Goal: Transaction & Acquisition: Purchase product/service

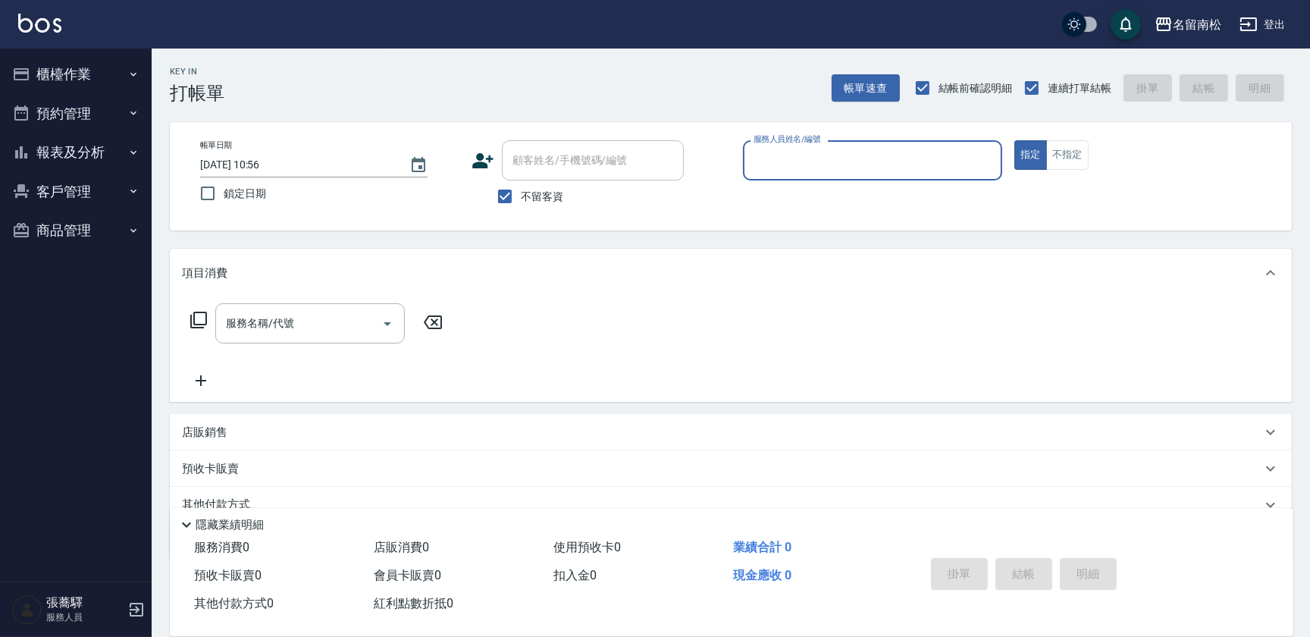
click at [812, 161] on input "服務人員姓名/編號" at bounding box center [873, 160] width 246 height 27
type input "03"
type button "true"
type input "[PERSON_NAME]-03"
click at [329, 319] on input "服務名稱/代號" at bounding box center [298, 323] width 153 height 27
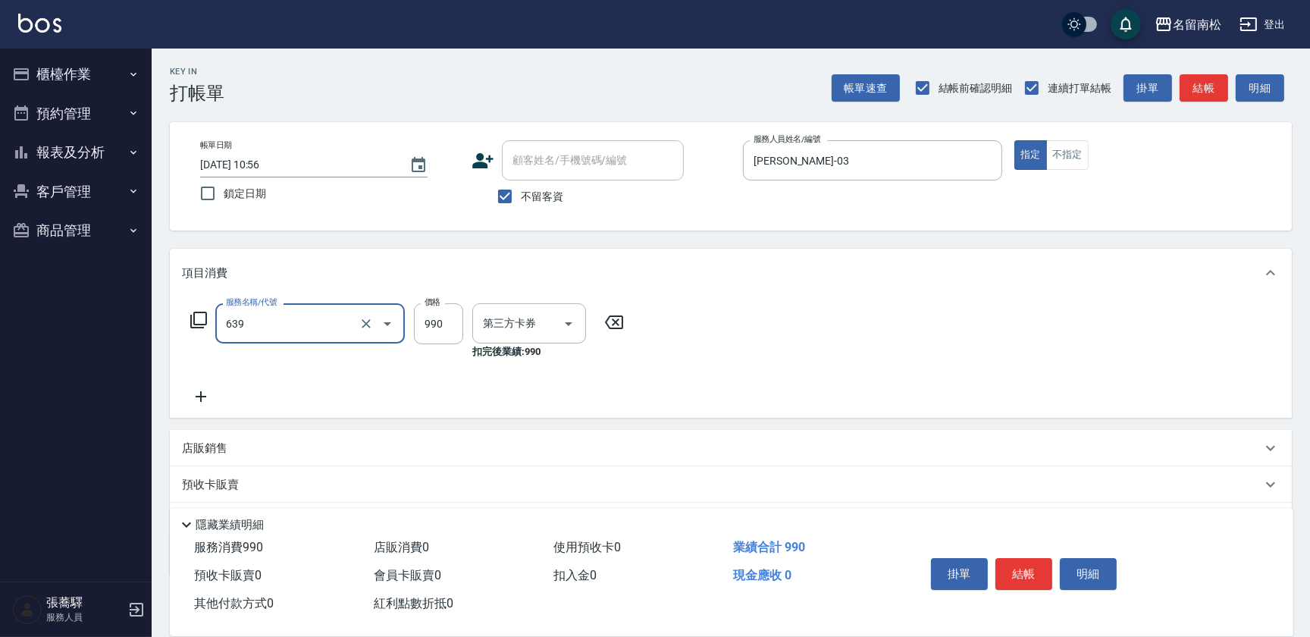
type input "(芙)蘆薈髮膜套卡(自材)(639)"
type input "卡券使用"
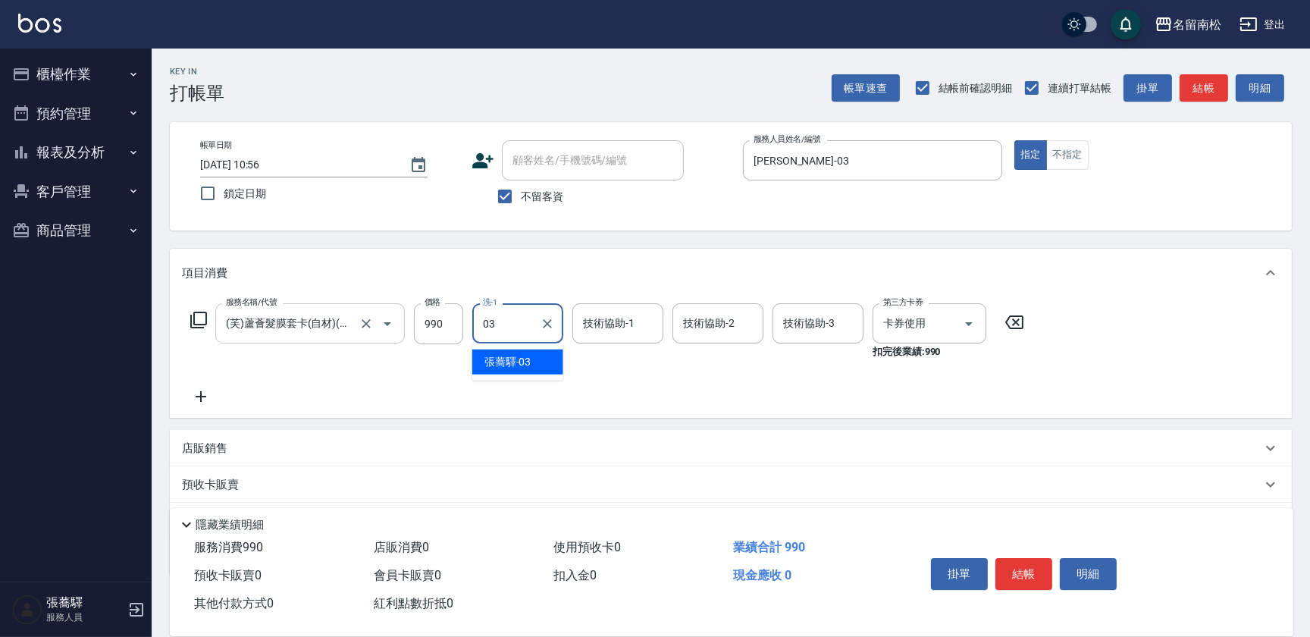
type input "[PERSON_NAME]-03"
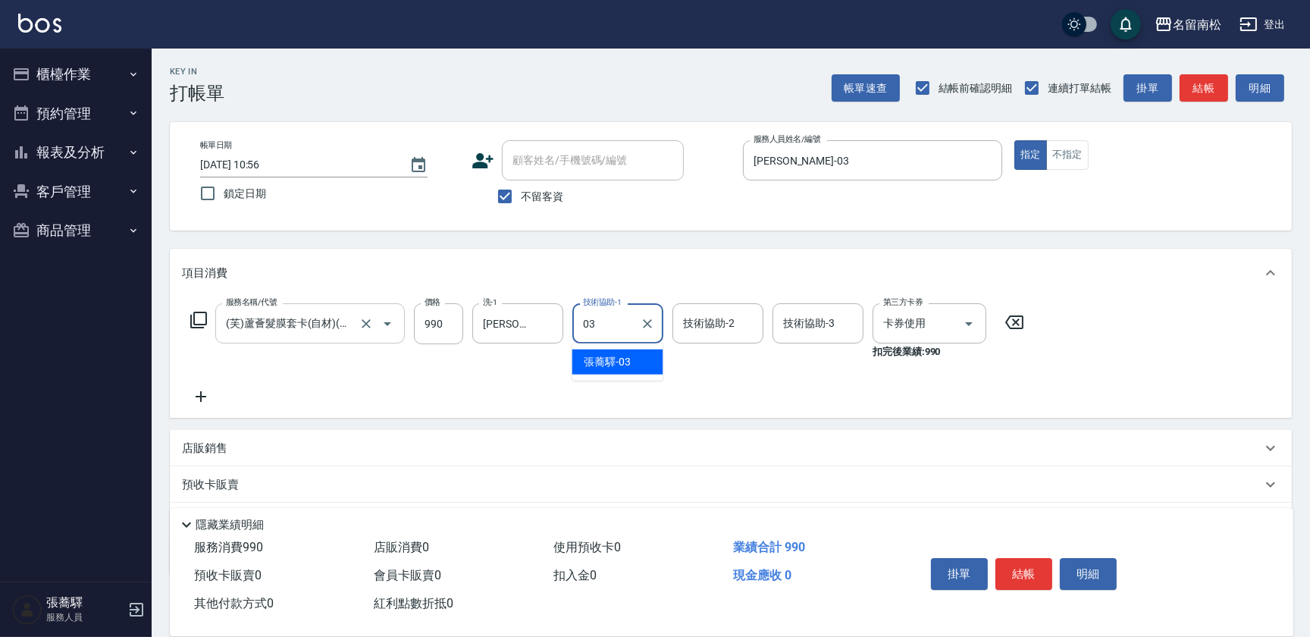
type input "[PERSON_NAME]-03"
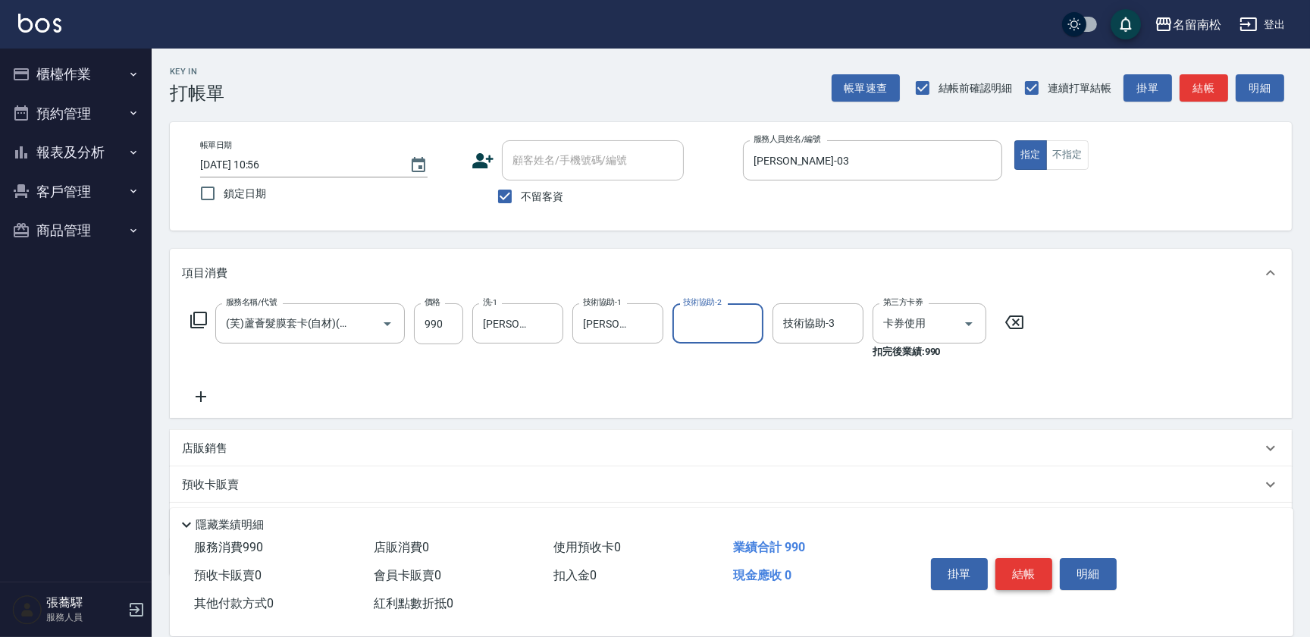
click at [1021, 581] on button "結帳" at bounding box center [1024, 574] width 57 height 32
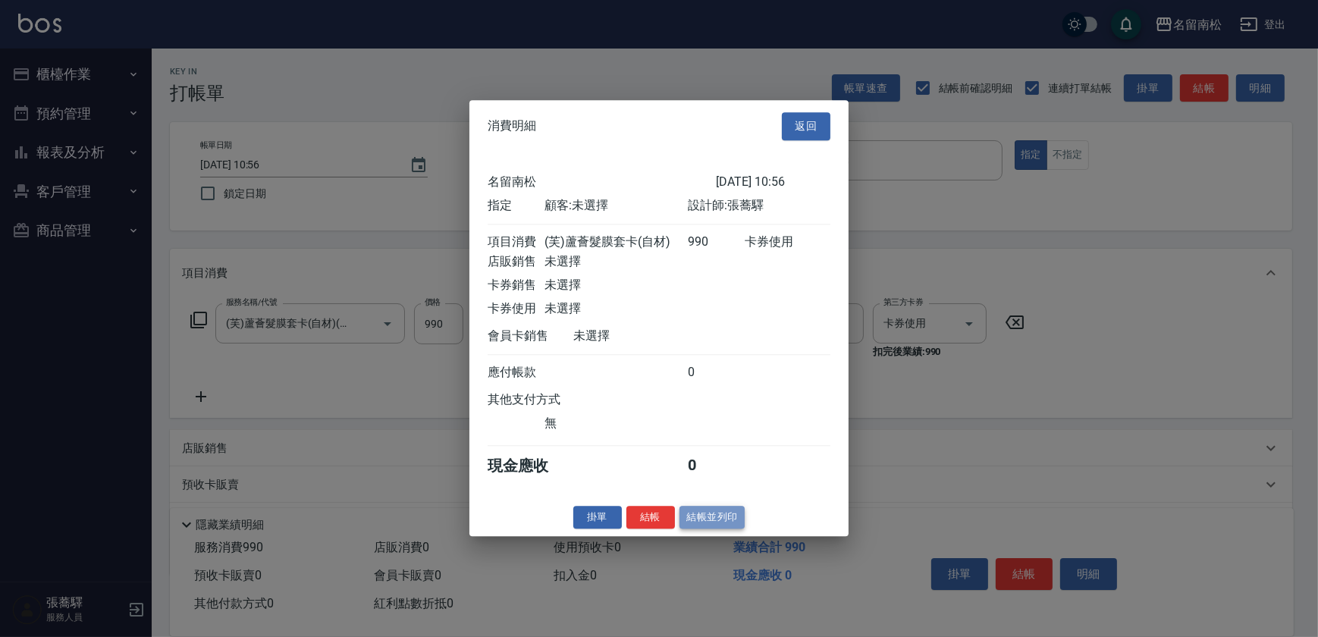
click at [736, 519] on button "結帳並列印" at bounding box center [713, 518] width 66 height 24
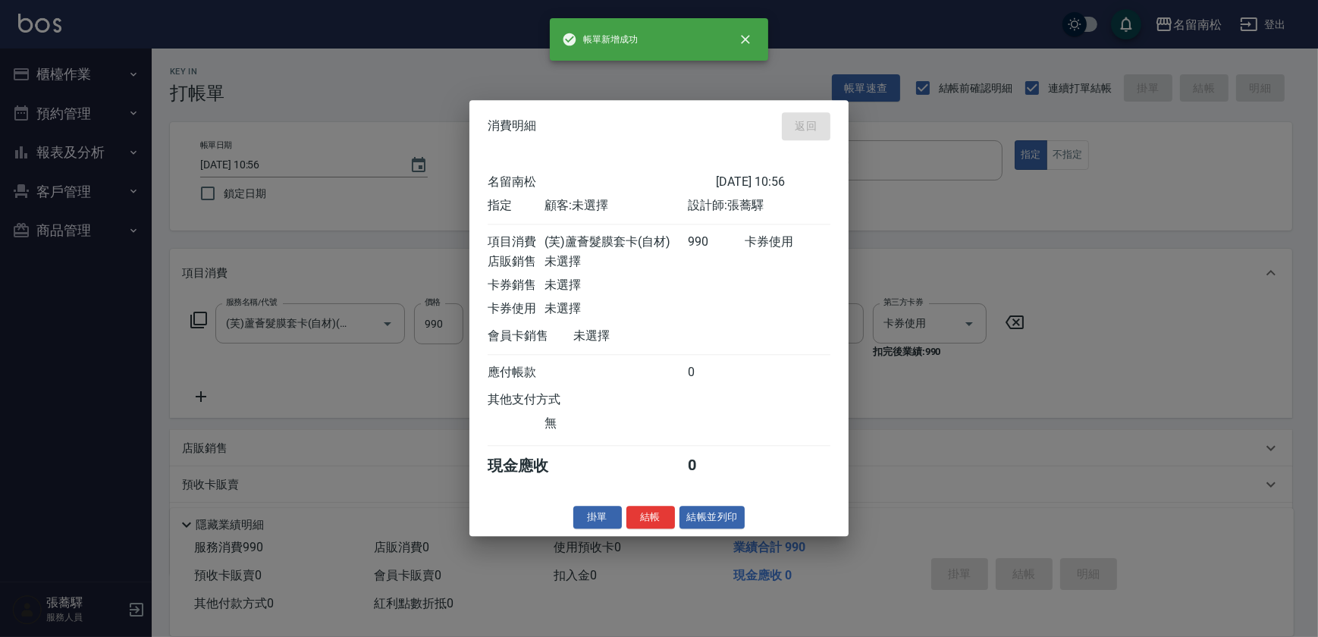
type input "[DATE] 10:57"
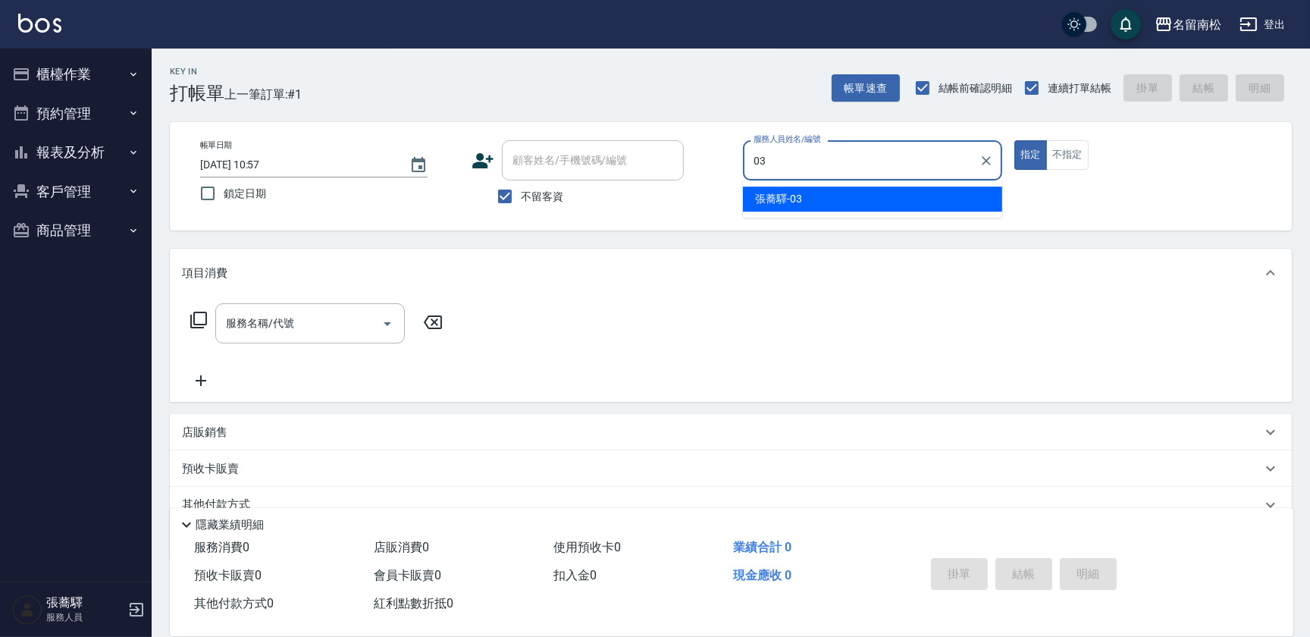
type input "[PERSON_NAME]-03"
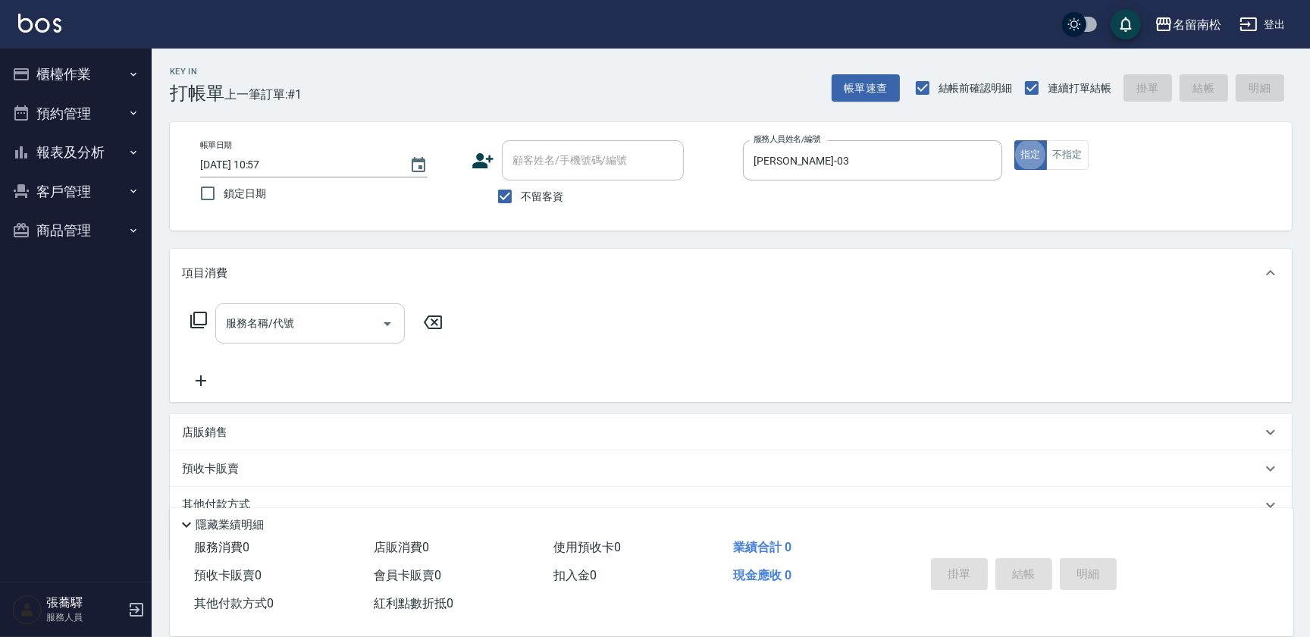
click at [297, 325] on input "服務名稱/代號" at bounding box center [298, 323] width 153 height 27
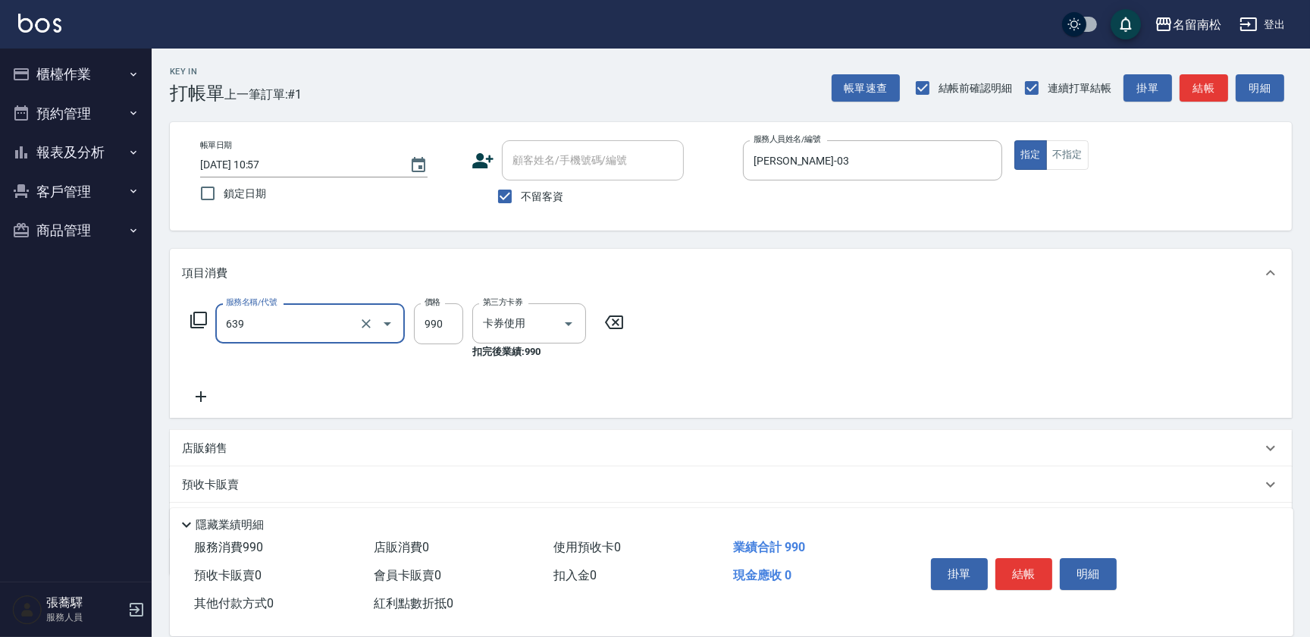
type input "(芙)蘆薈髮膜套卡(自材)(639)"
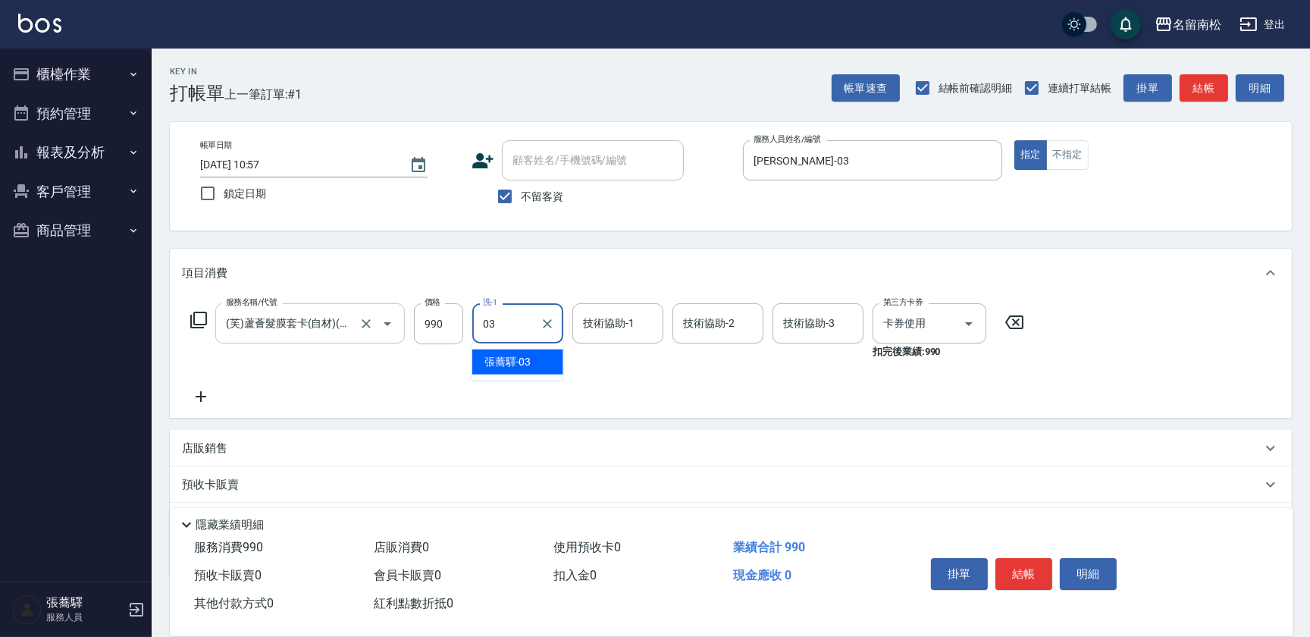
type input "[PERSON_NAME]-03"
click at [1013, 568] on button "結帳" at bounding box center [1024, 574] width 57 height 32
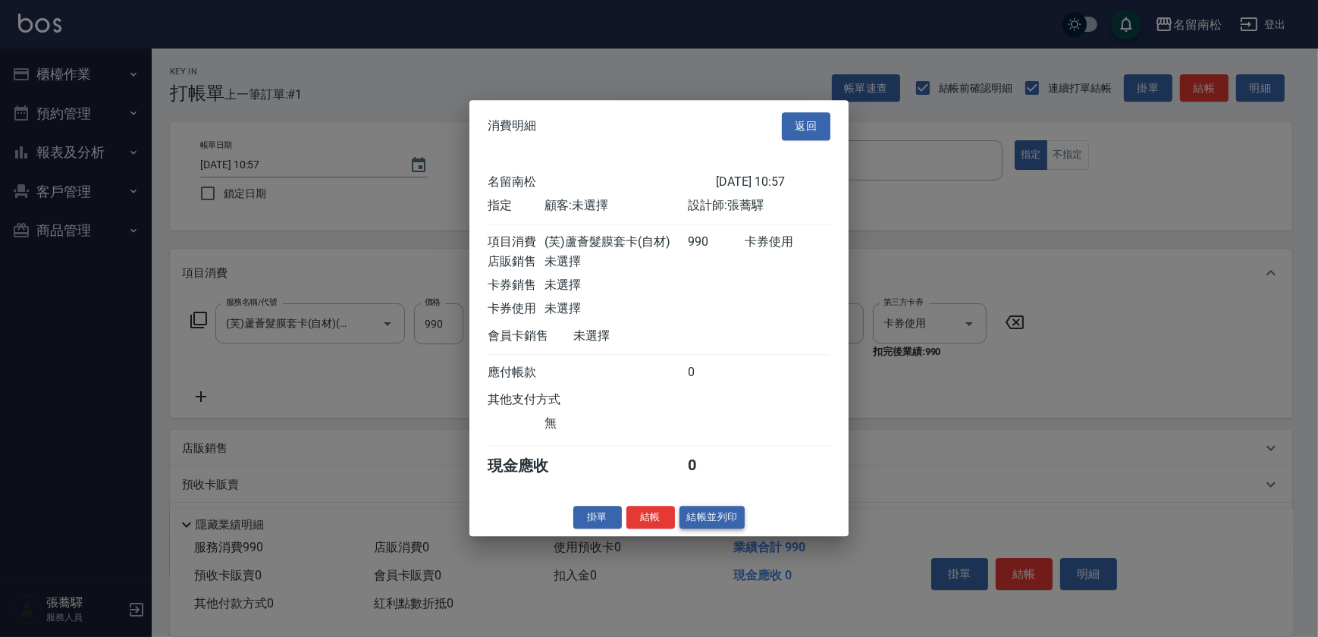
click at [724, 529] on button "結帳並列印" at bounding box center [713, 518] width 66 height 24
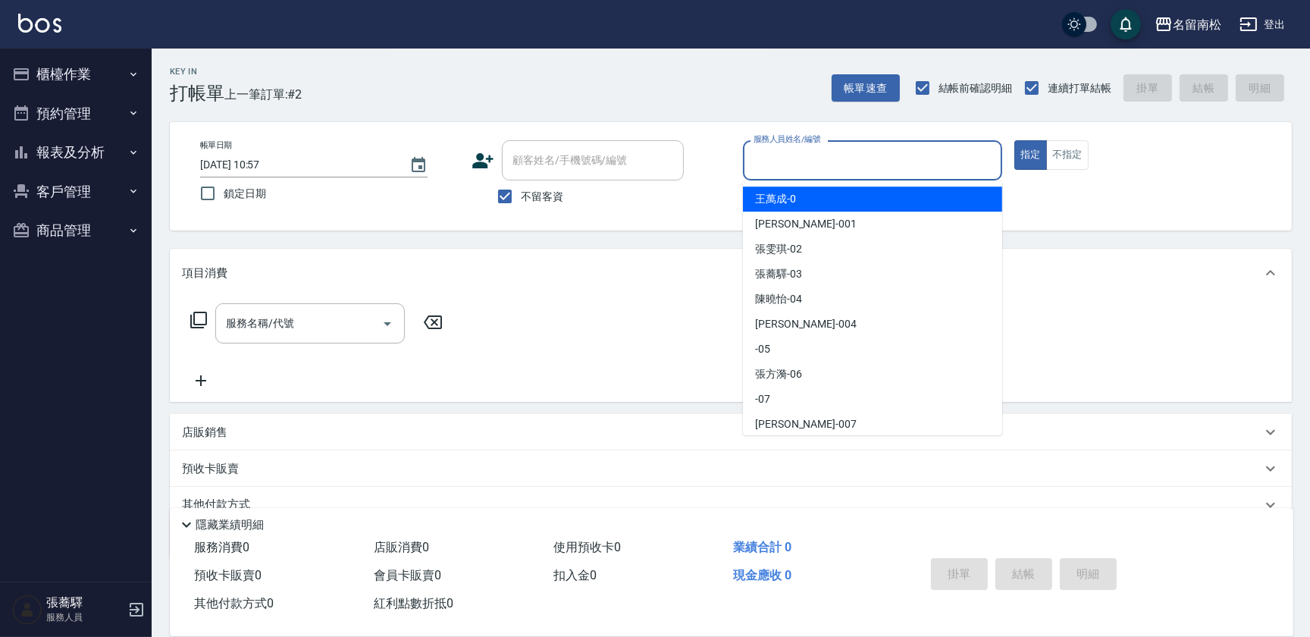
click at [901, 165] on input "服務人員姓名/編號" at bounding box center [873, 160] width 246 height 27
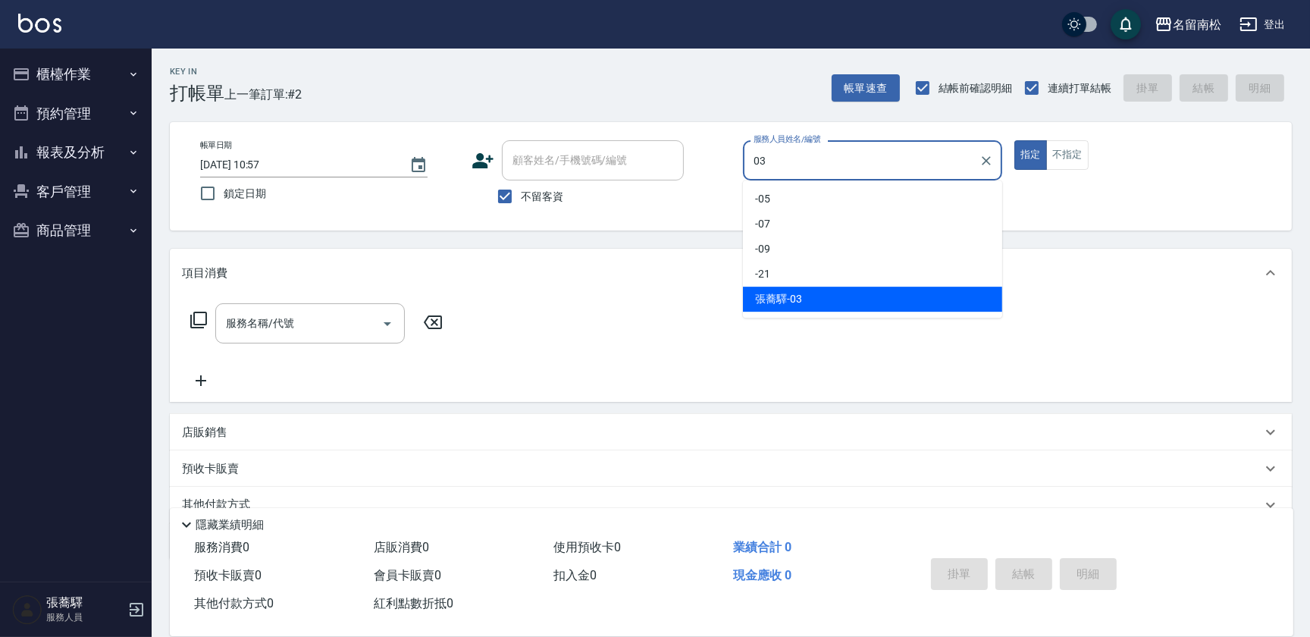
type input "[PERSON_NAME]-03"
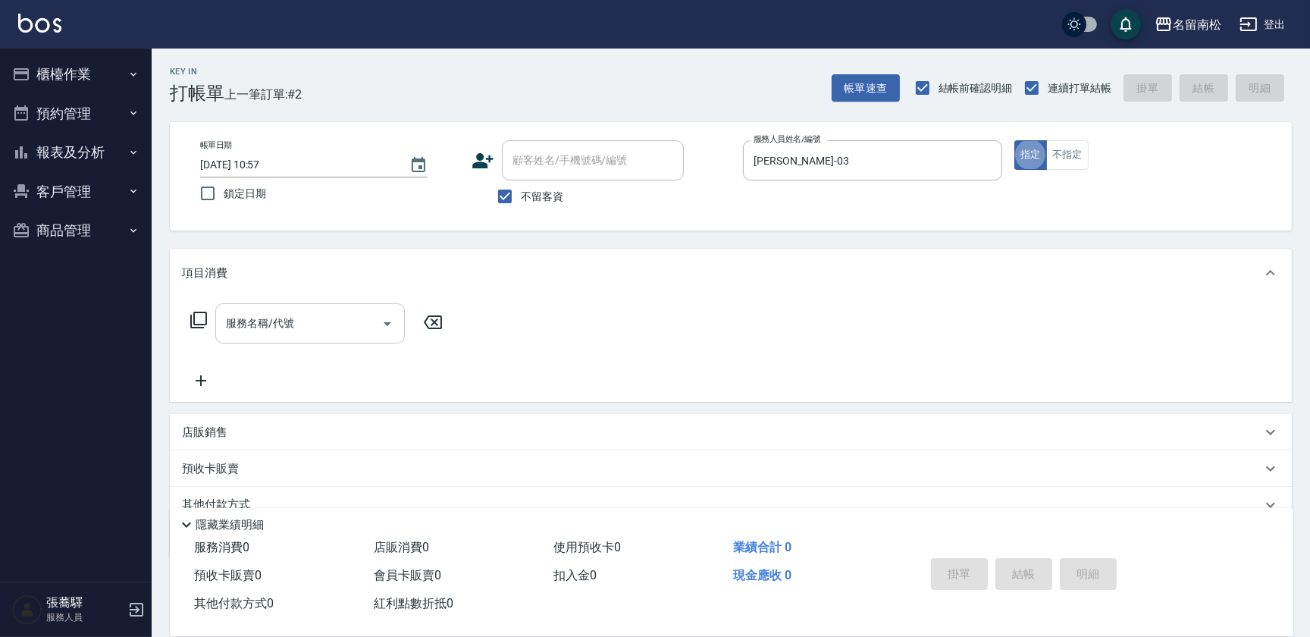
click at [251, 304] on div "服務名稱/代號" at bounding box center [310, 323] width 190 height 40
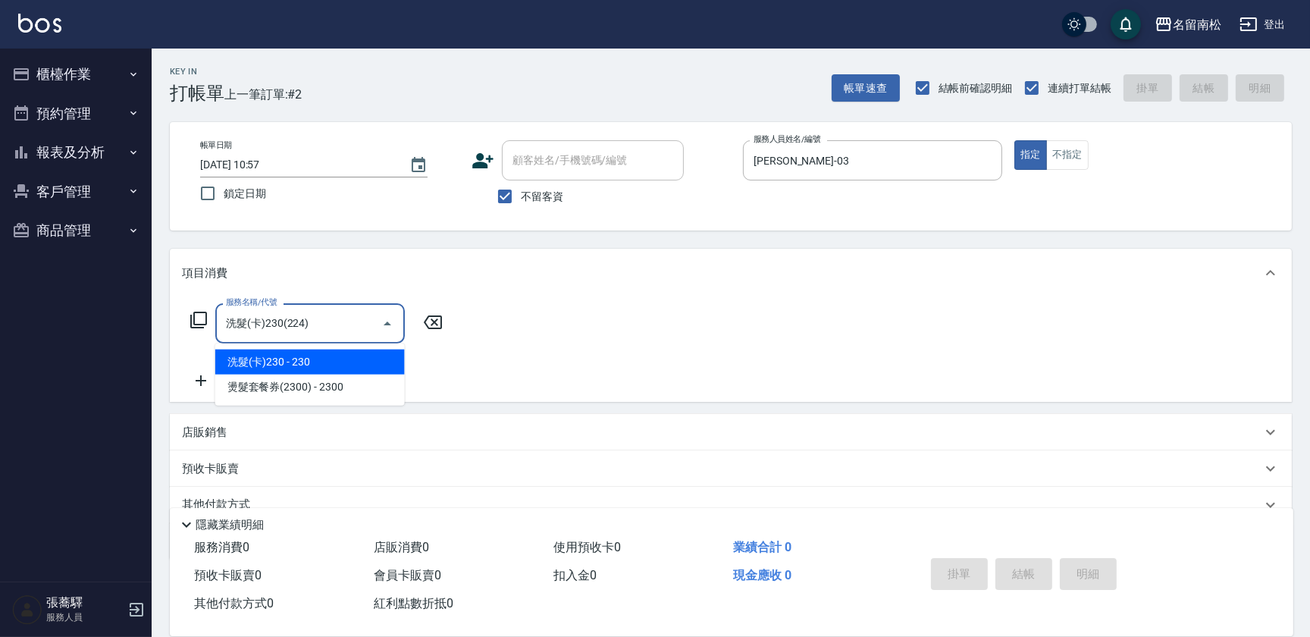
type input "洗髮(卡)230(224)"
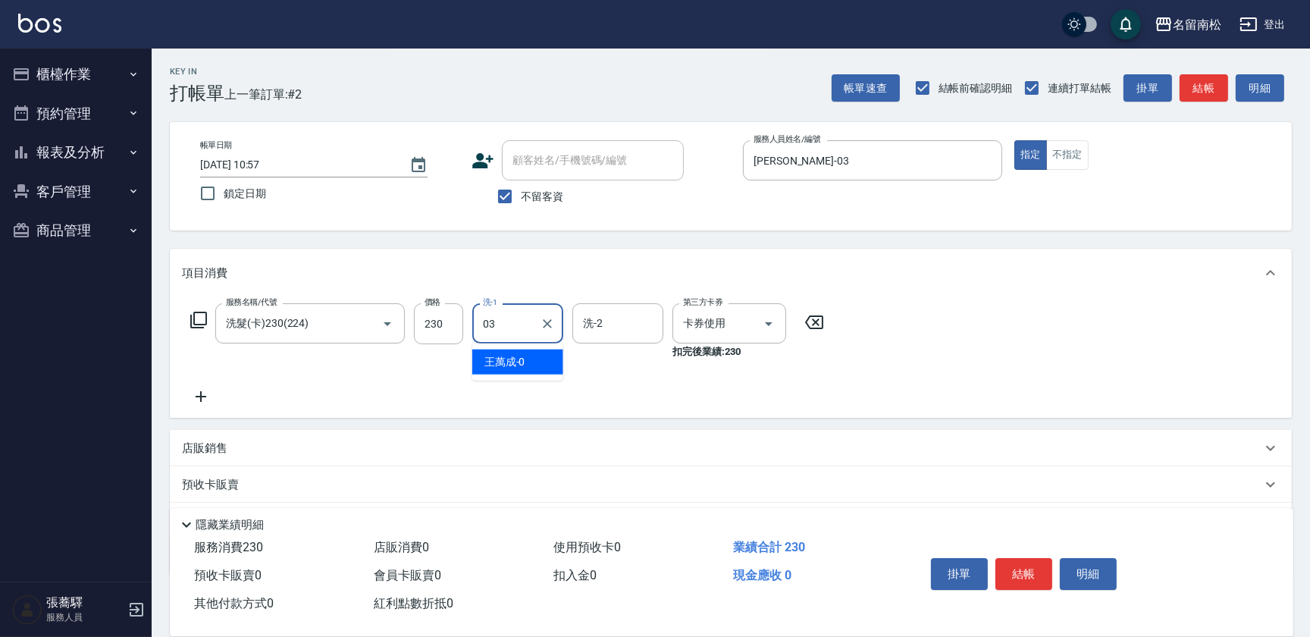
type input "[PERSON_NAME]-03"
click at [1033, 572] on button "結帳" at bounding box center [1024, 574] width 57 height 32
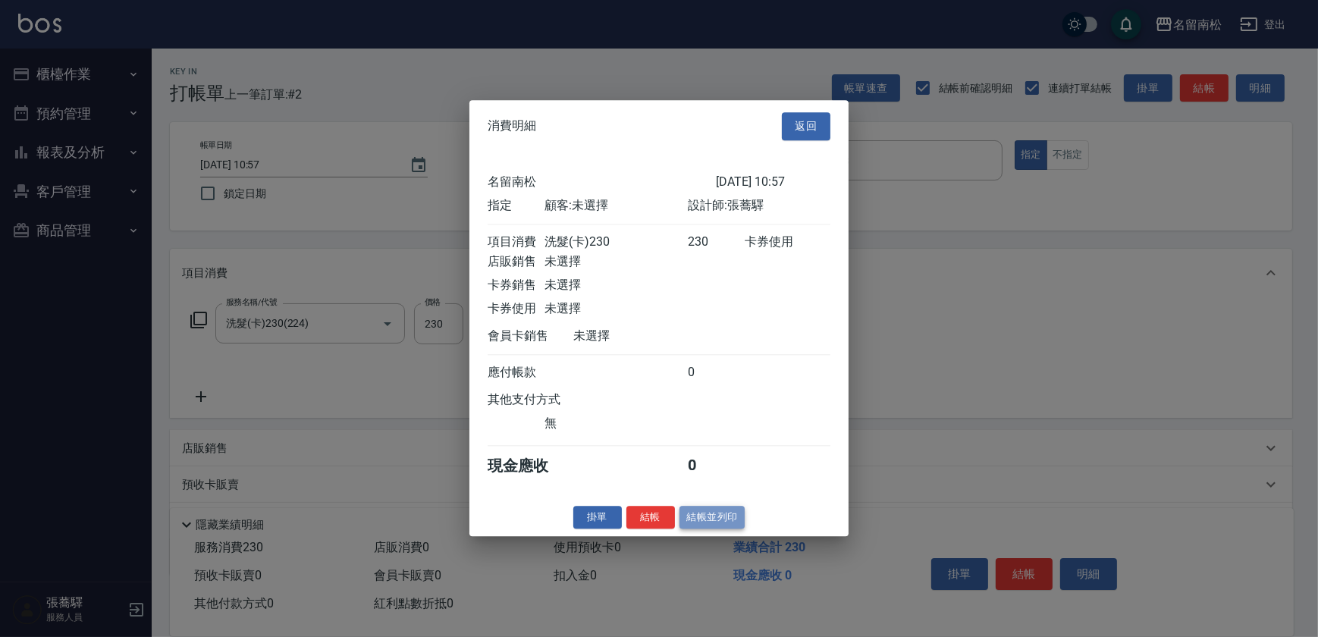
click at [733, 529] on button "結帳並列印" at bounding box center [713, 518] width 66 height 24
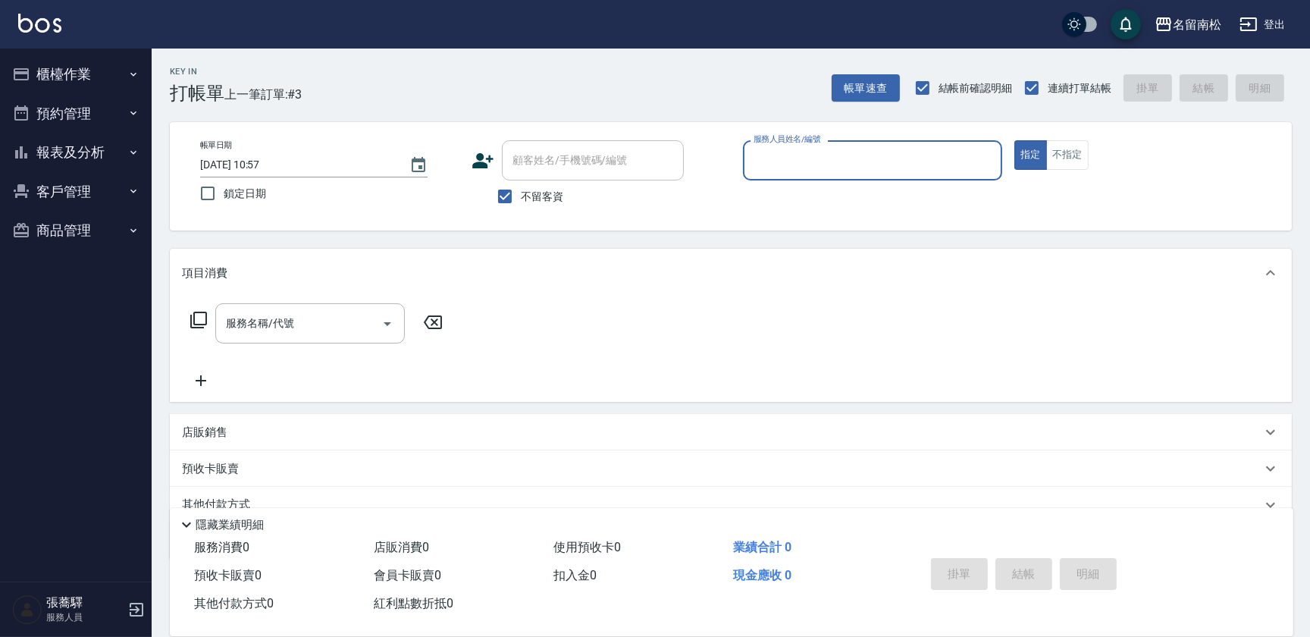
click at [860, 149] on input "服務人員姓名/編號" at bounding box center [873, 160] width 246 height 27
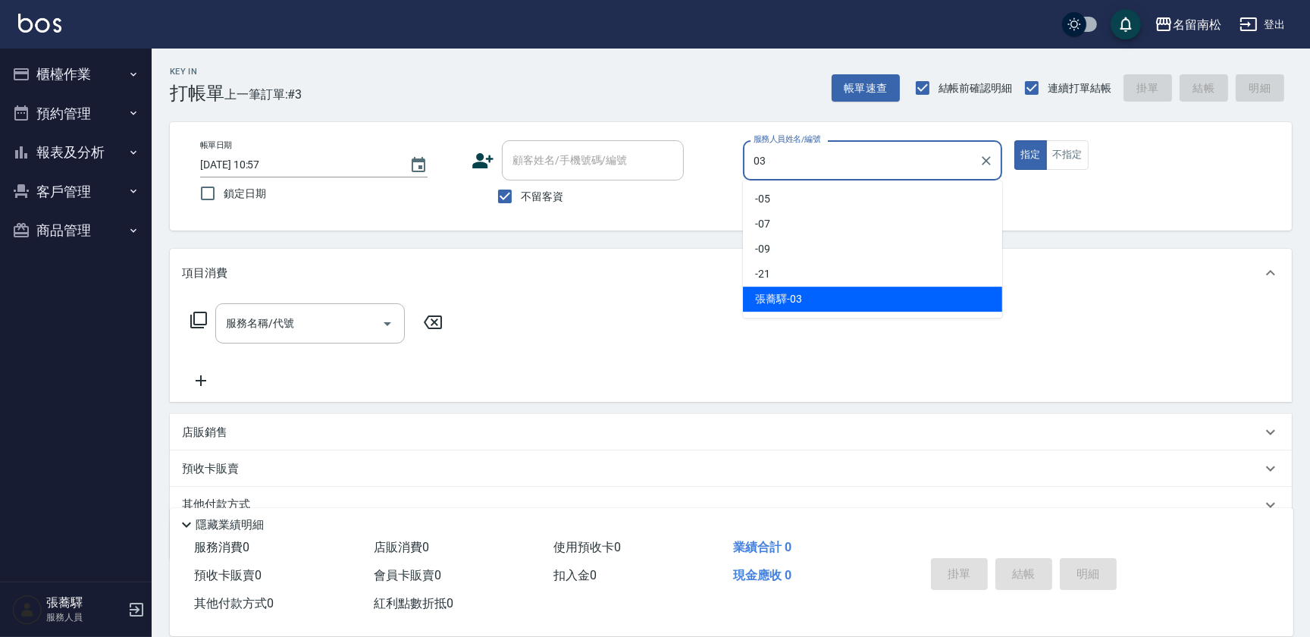
type input "[PERSON_NAME]-03"
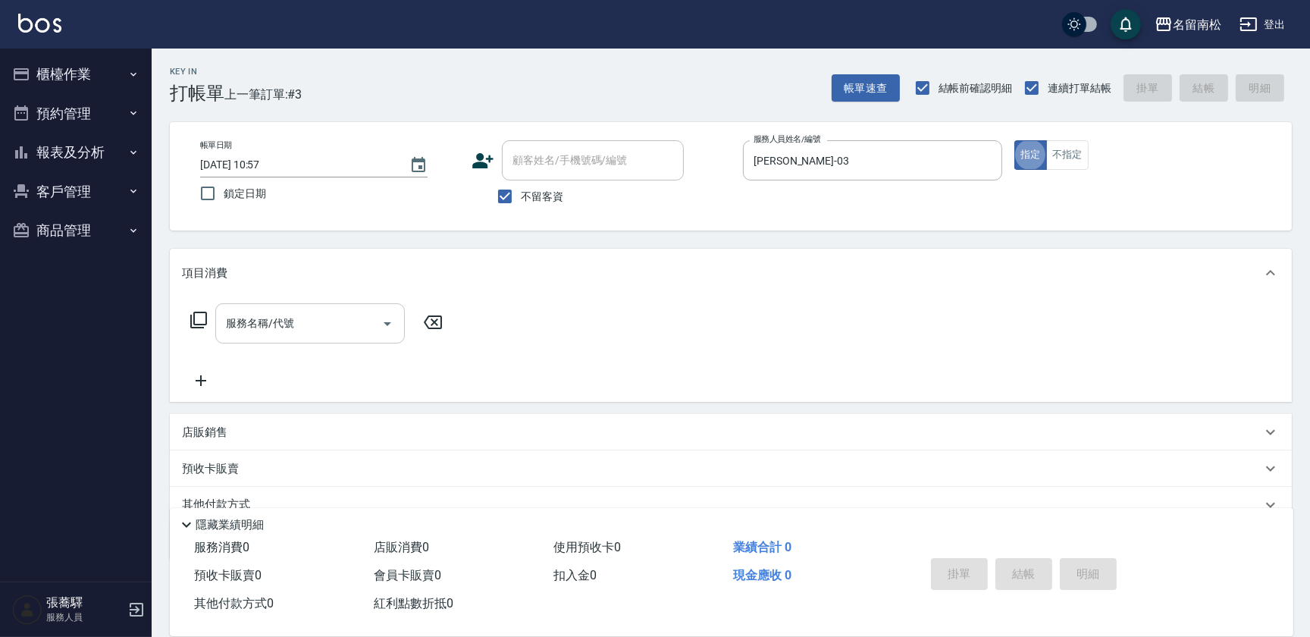
click at [293, 333] on input "服務名稱/代號" at bounding box center [298, 323] width 153 height 27
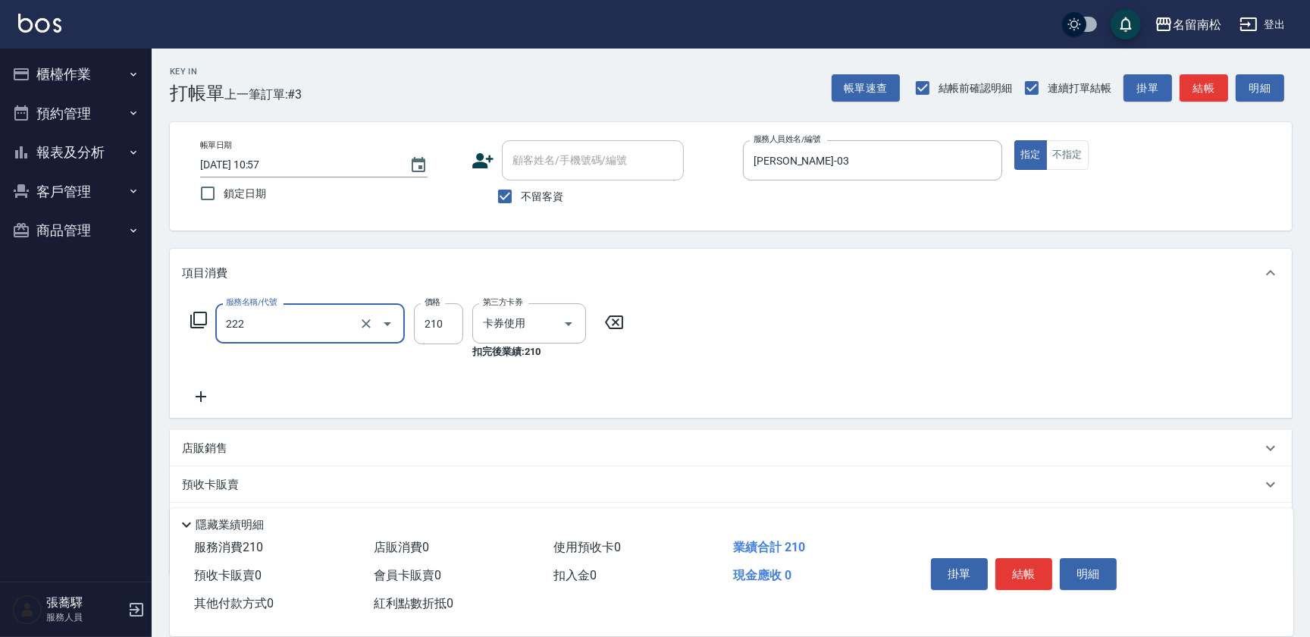
type input "洗髮卡券[210](222)"
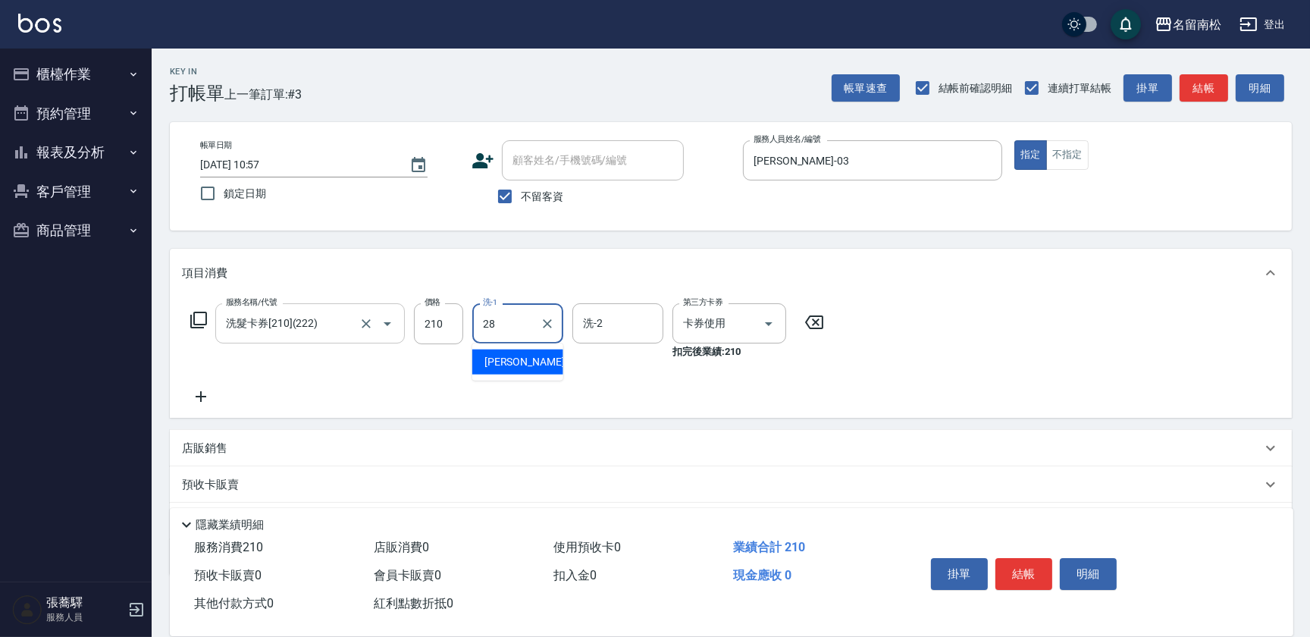
type input "[PERSON_NAME]-28"
click at [1027, 569] on button "結帳" at bounding box center [1024, 574] width 57 height 32
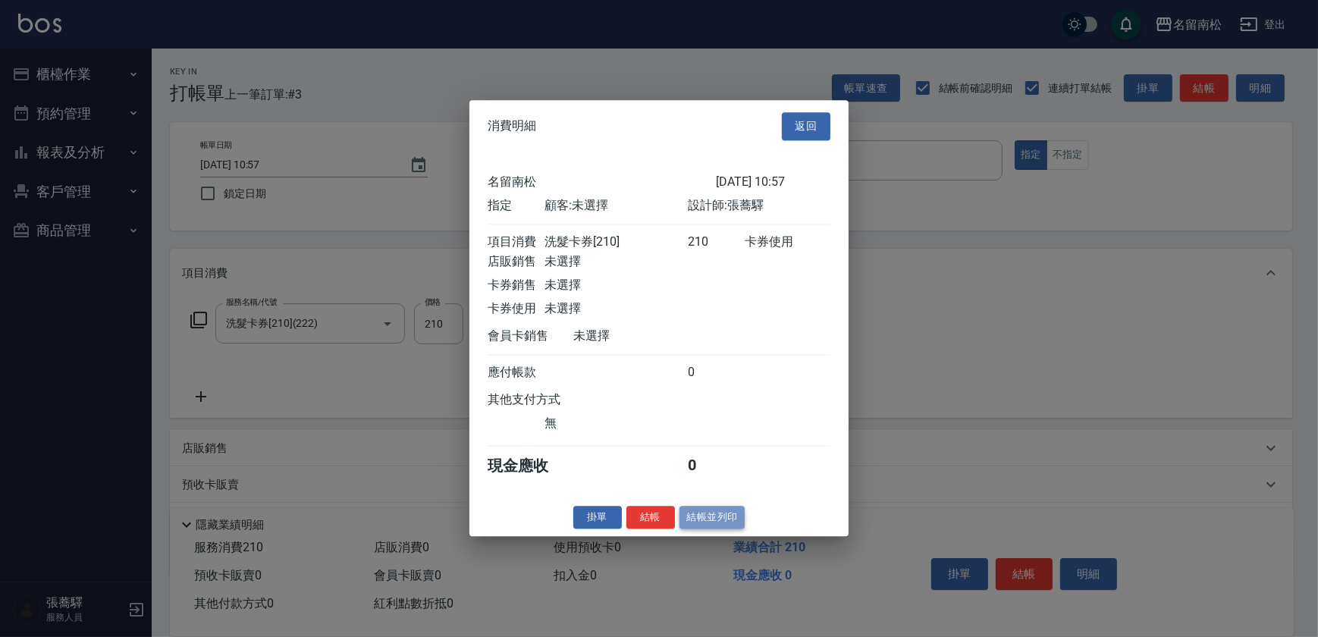
click at [711, 524] on button "結帳並列印" at bounding box center [713, 518] width 66 height 24
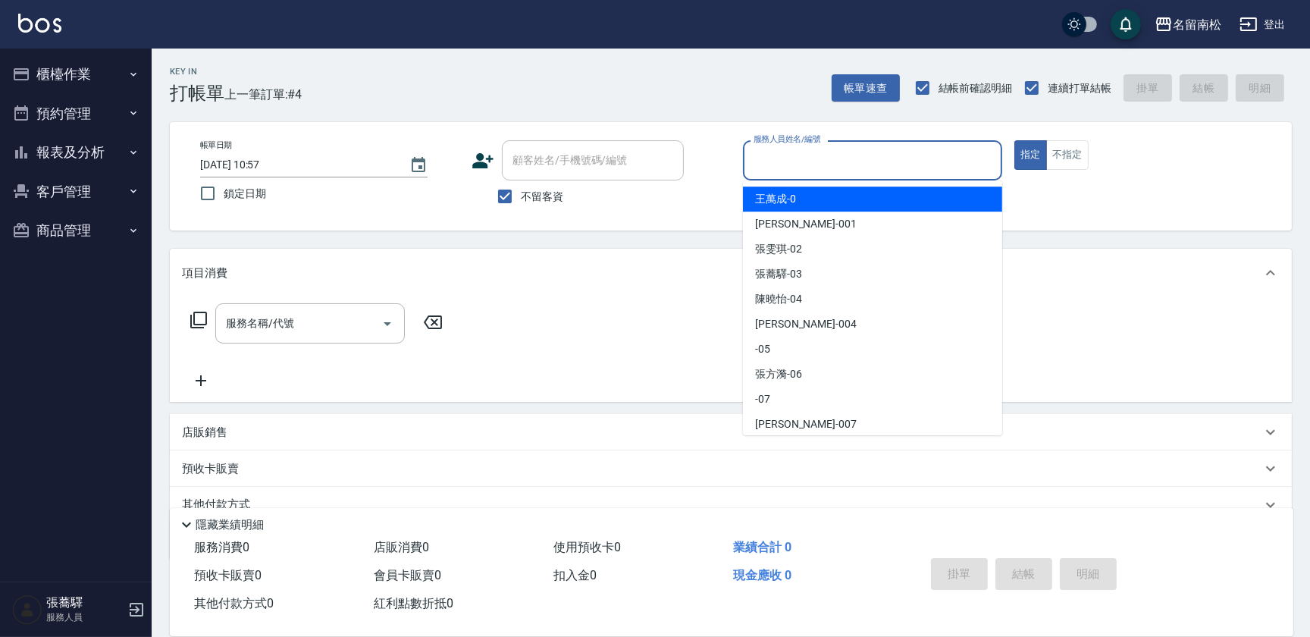
click at [858, 156] on input "服務人員姓名/編號" at bounding box center [873, 160] width 246 height 27
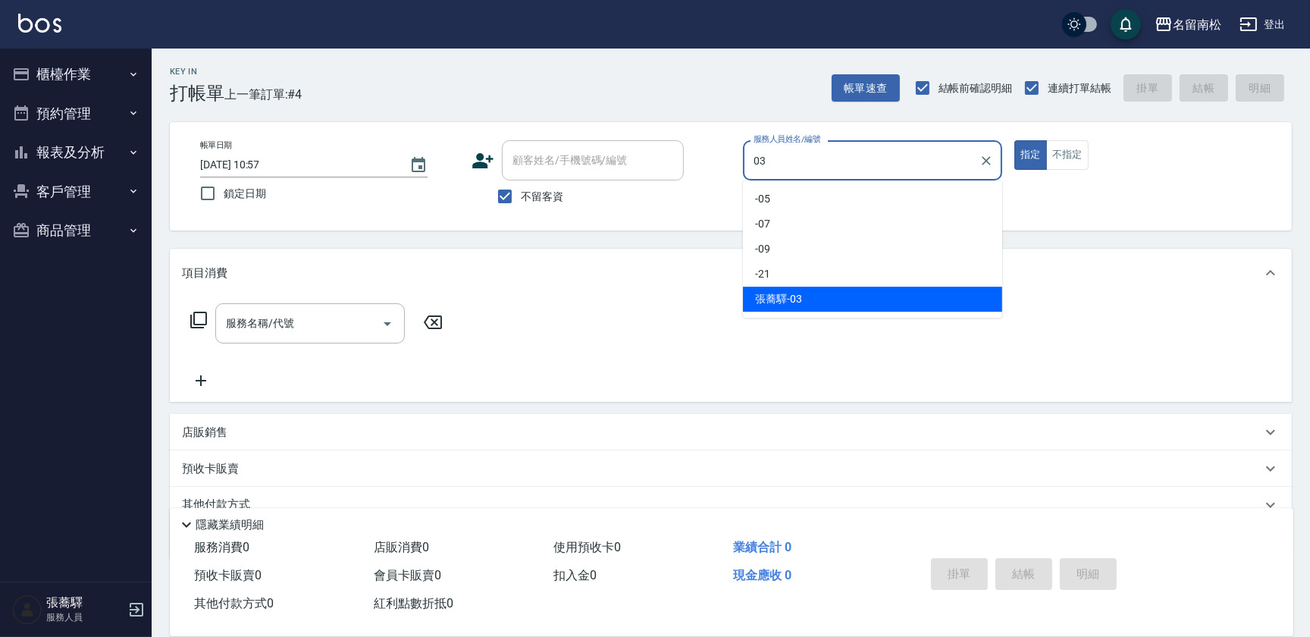
type input "[PERSON_NAME]-03"
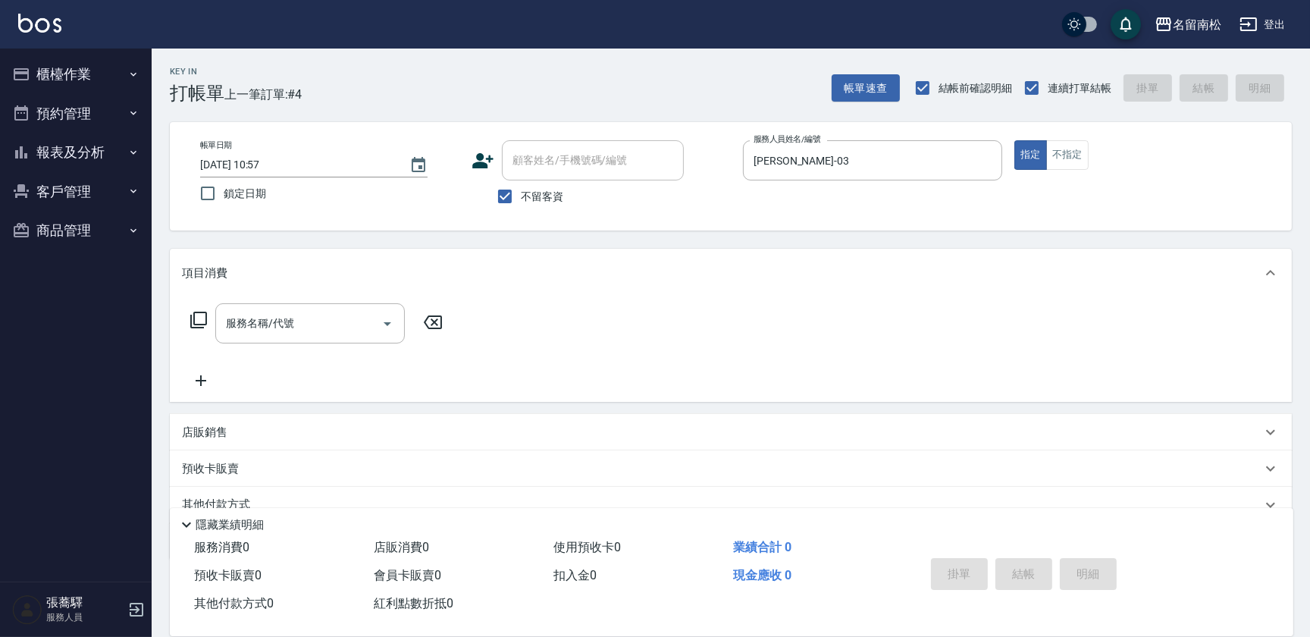
click at [290, 351] on div "服務名稱/代號 服務名稱/代號" at bounding box center [317, 346] width 270 height 86
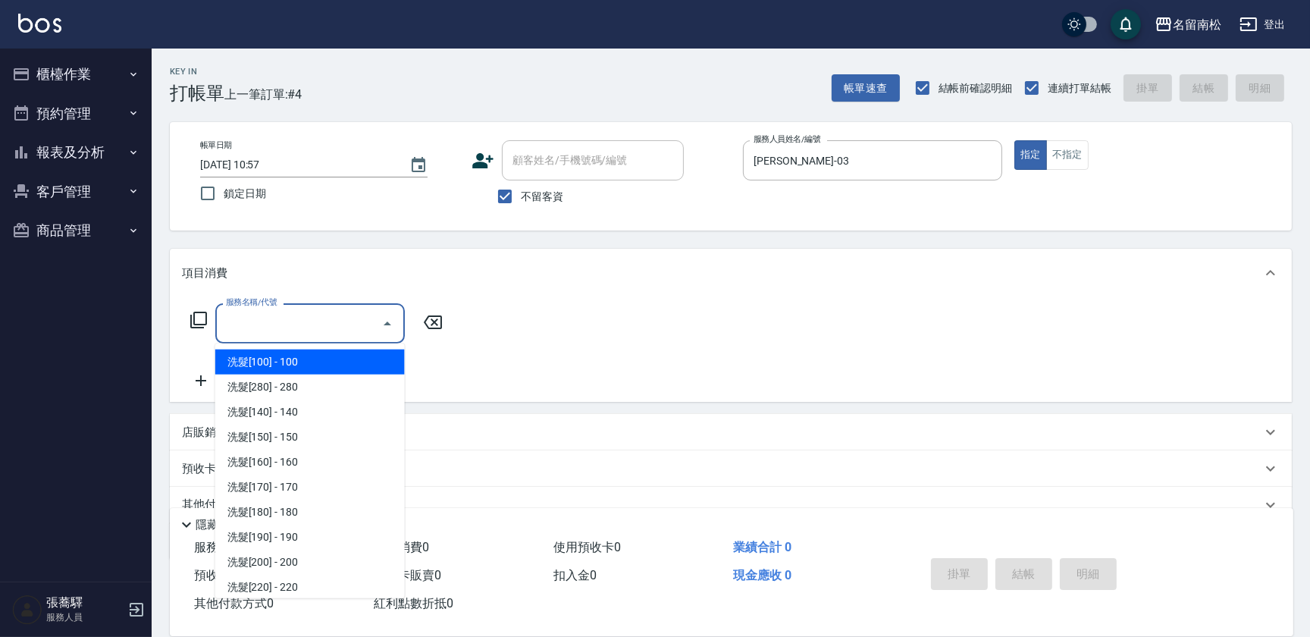
click at [296, 335] on input "服務名稱/代號" at bounding box center [298, 323] width 153 height 27
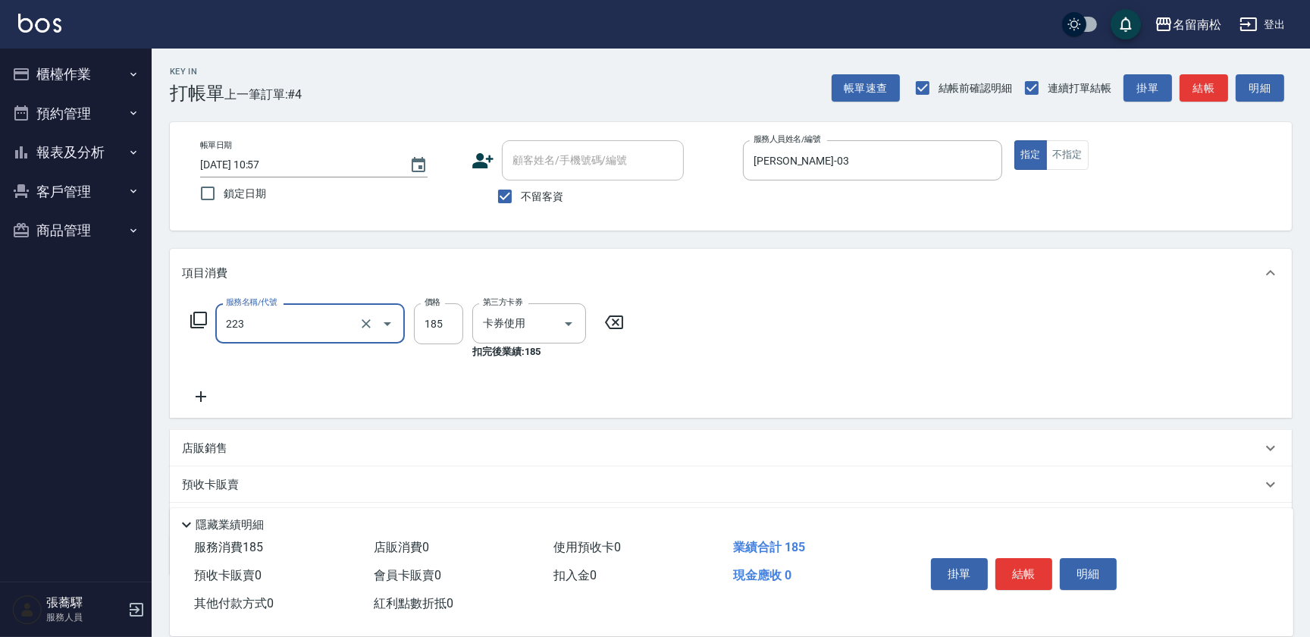
type input "洗髮卡(185)(223)"
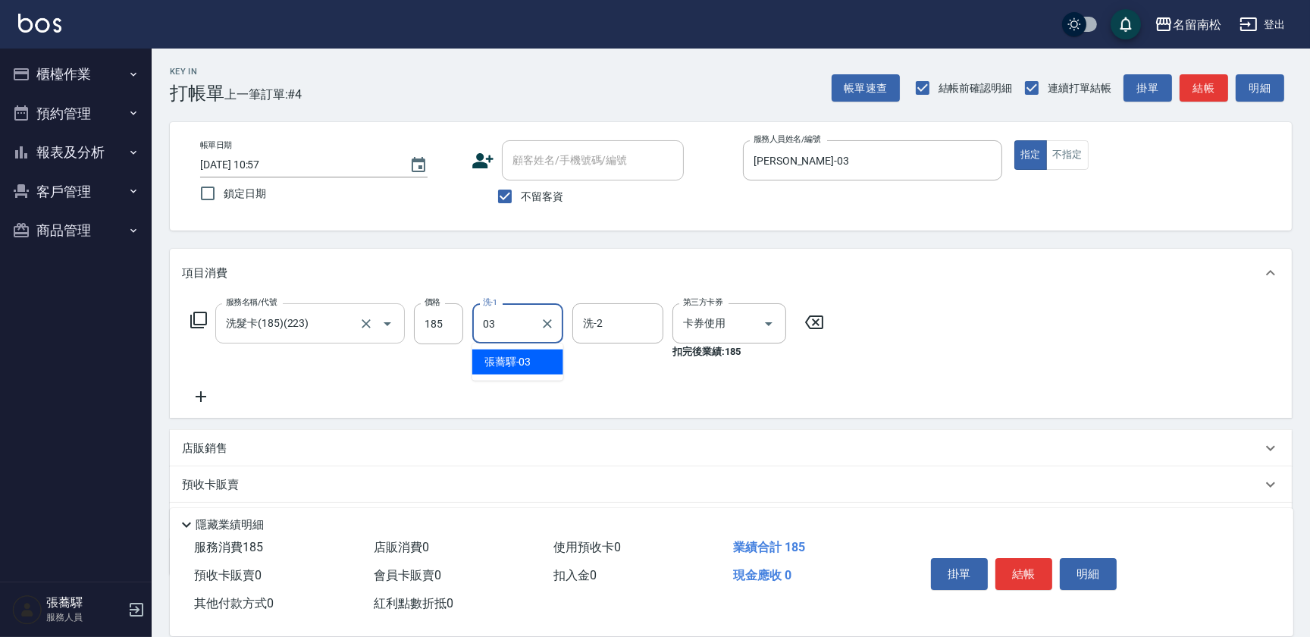
type input "[PERSON_NAME]-03"
click at [1024, 569] on button "結帳" at bounding box center [1024, 574] width 57 height 32
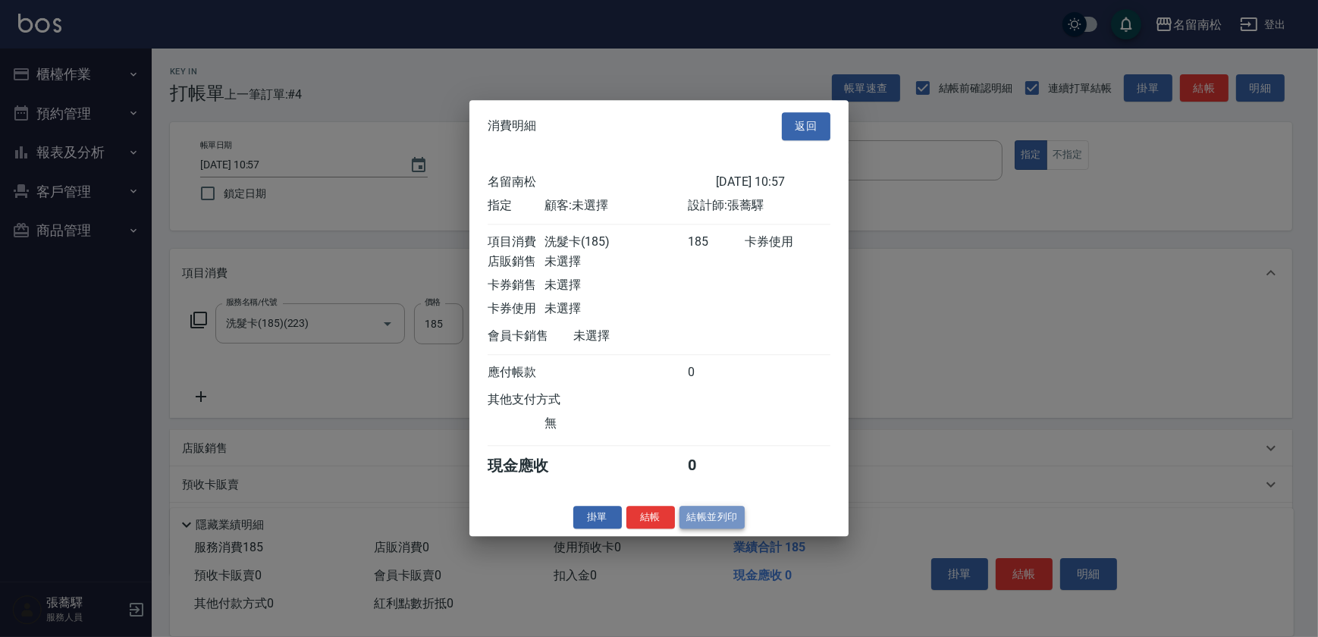
click at [723, 529] on button "結帳並列印" at bounding box center [713, 518] width 66 height 24
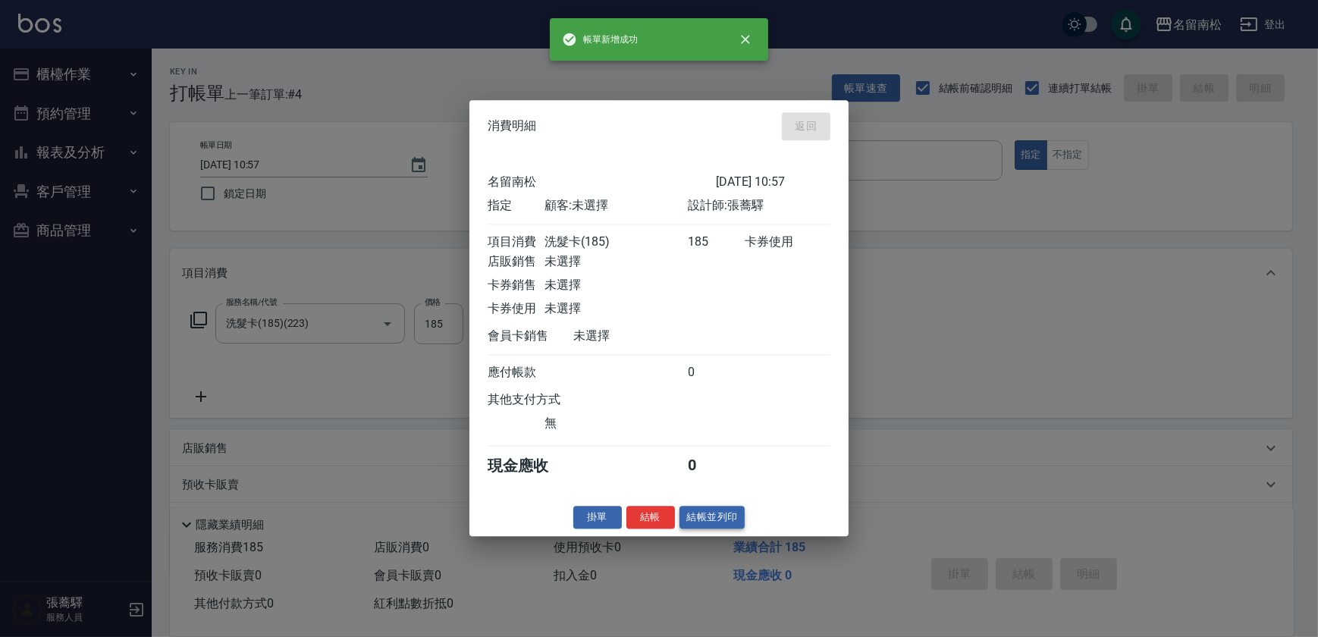
type input "[DATE] 10:58"
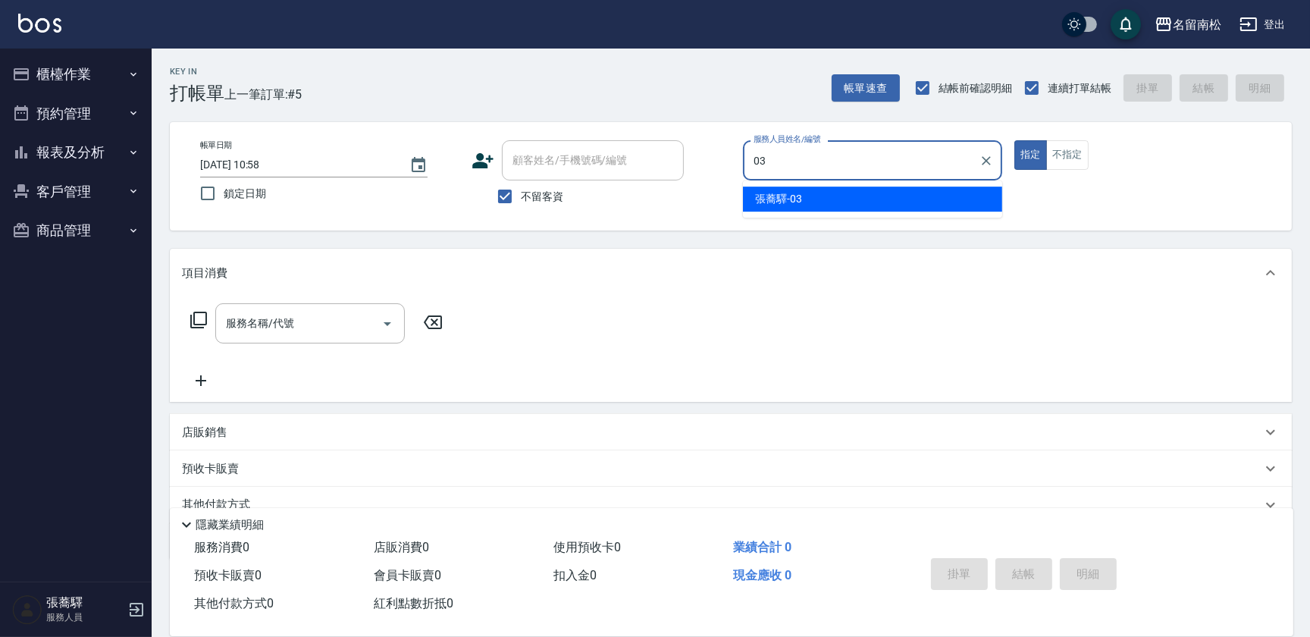
type input "[PERSON_NAME]-03"
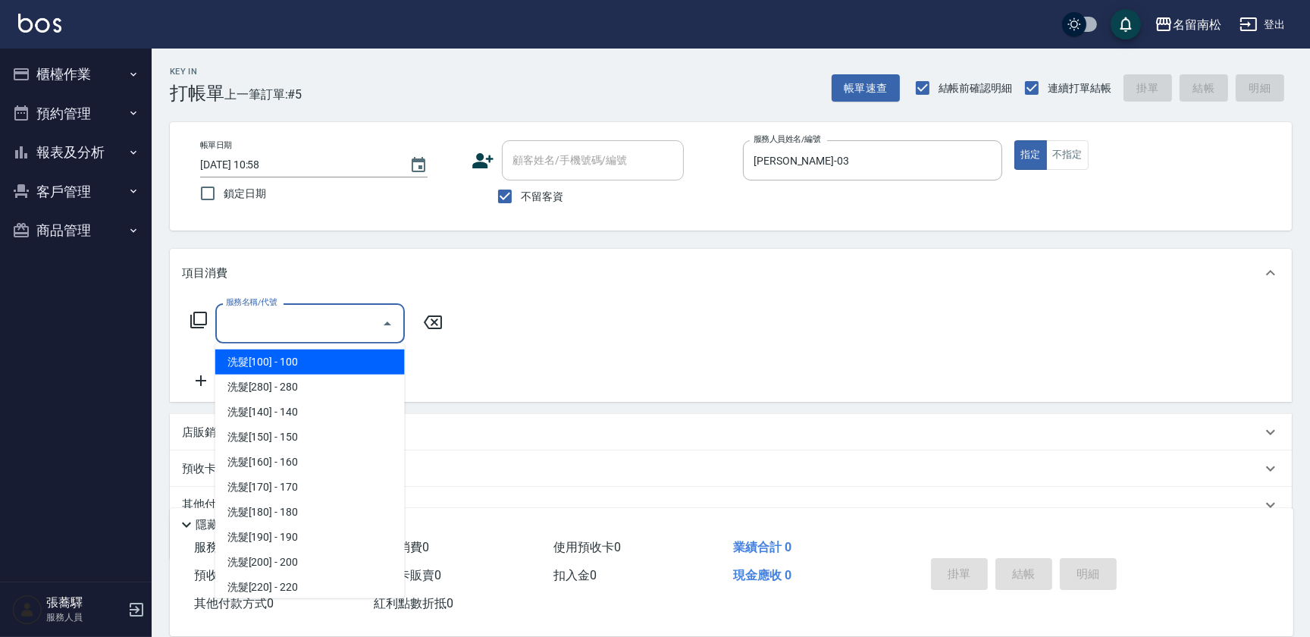
click at [273, 322] on input "服務名稱/代號" at bounding box center [298, 323] width 153 height 27
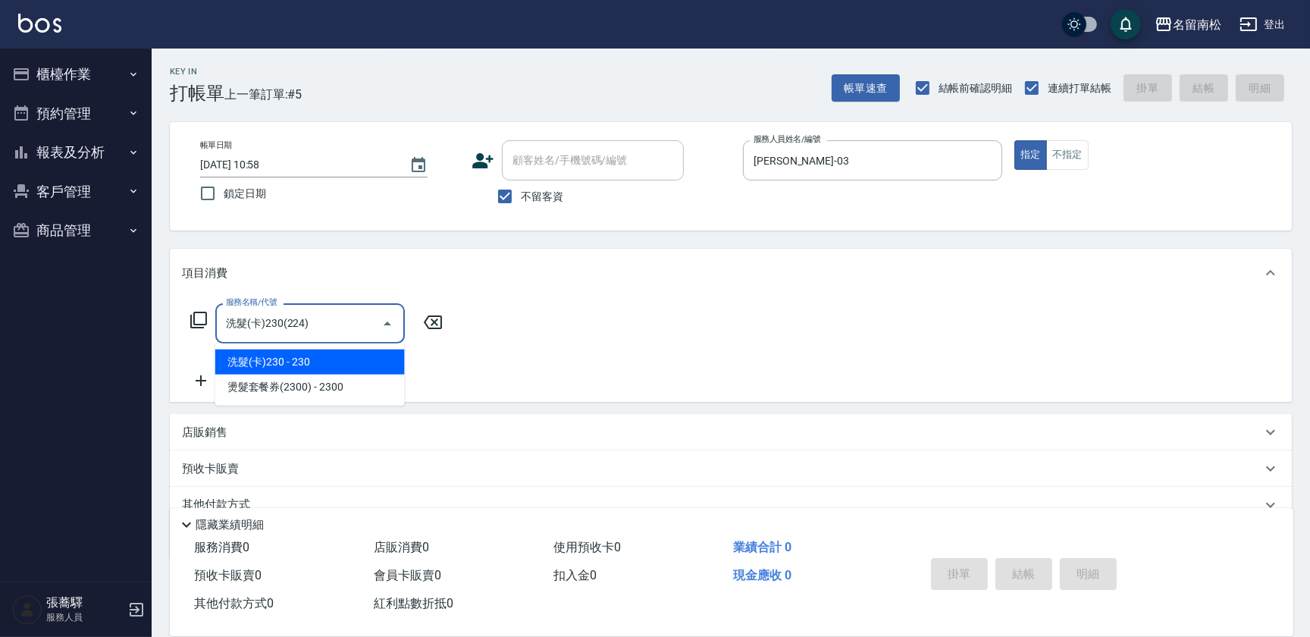
type input "洗髮(卡)230(224)"
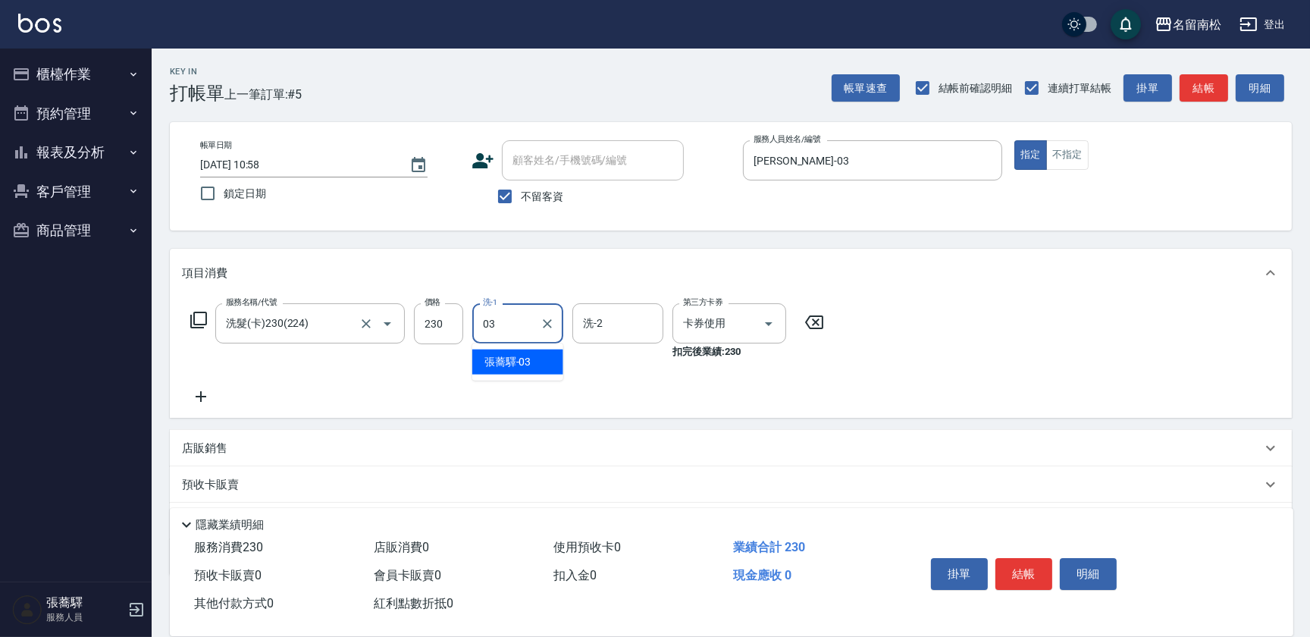
type input "[PERSON_NAME]-03"
drag, startPoint x: 1009, startPoint y: 585, endPoint x: 1020, endPoint y: 558, distance: 28.9
click at [1009, 584] on button "結帳" at bounding box center [1024, 574] width 57 height 32
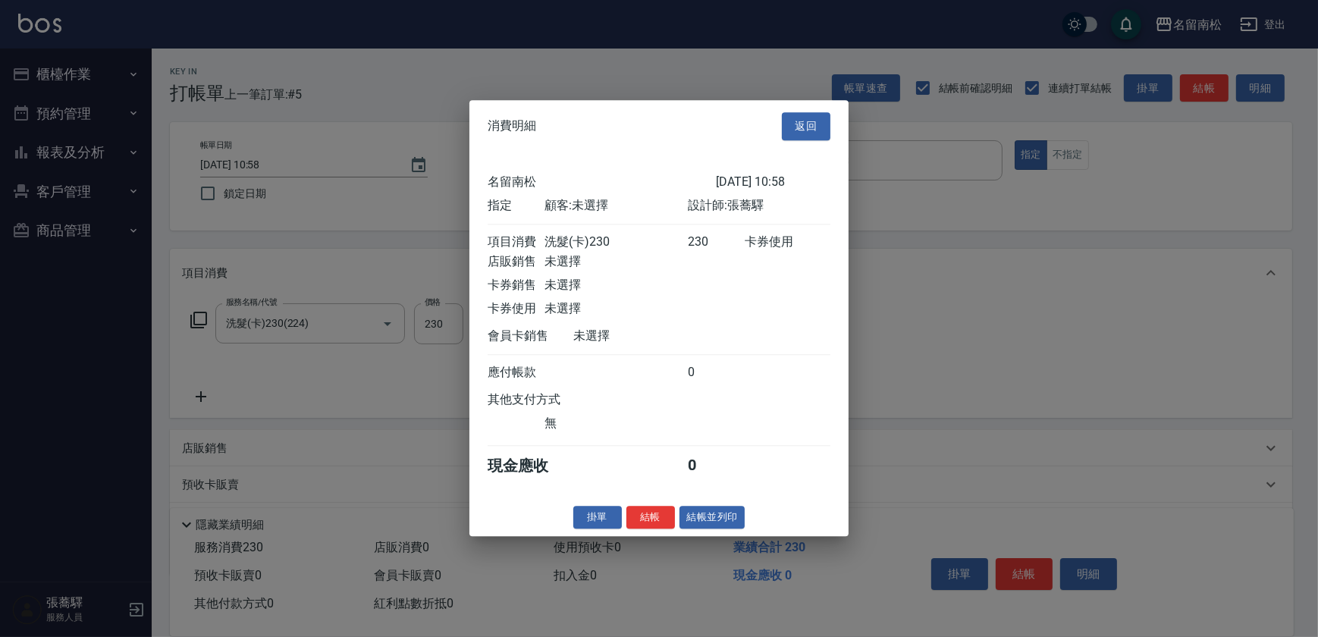
click at [703, 506] on div "消費明細 返回 名留南松 [DATE] 10:58 指定 顧客: 未選擇 設計師: [PERSON_NAME] 項目消費 洗髮(卡)230 230 卡券使用 …" at bounding box center [658, 318] width 379 height 436
click at [698, 523] on button "結帳並列印" at bounding box center [713, 518] width 66 height 24
